Goal: Information Seeking & Learning: Find specific fact

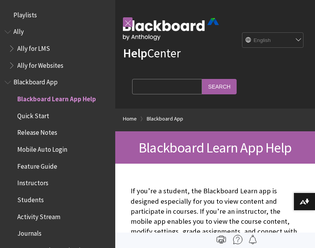
scroll to position [80, 0]
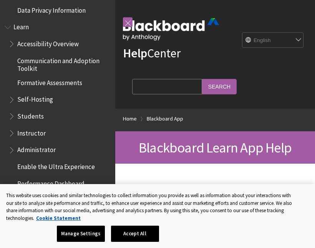
scroll to position [649, 0]
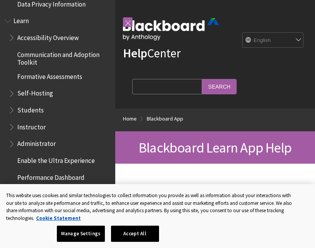
click at [167, 85] on input "Search Query" at bounding box center [167, 86] width 70 height 15
type input "W"
type input "Password"
click at [202, 86] on input "Search" at bounding box center [219, 86] width 35 height 15
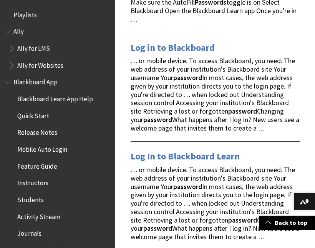
scroll to position [1008, 0]
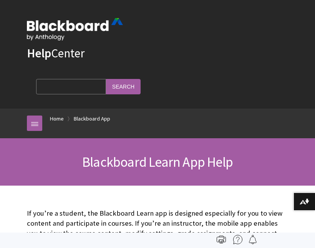
scroll to position [80, 0]
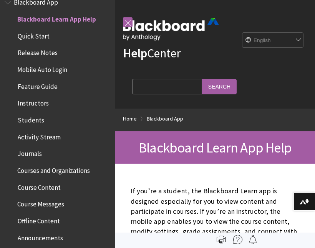
click at [168, 91] on input "Search Query" at bounding box center [167, 86] width 70 height 15
type input "Password change"
click at [202, 86] on input "Search" at bounding box center [219, 86] width 35 height 15
